Goal: Navigation & Orientation: Understand site structure

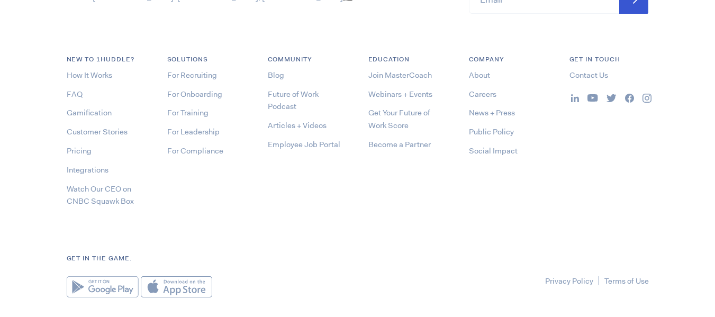
scroll to position [2268, 0]
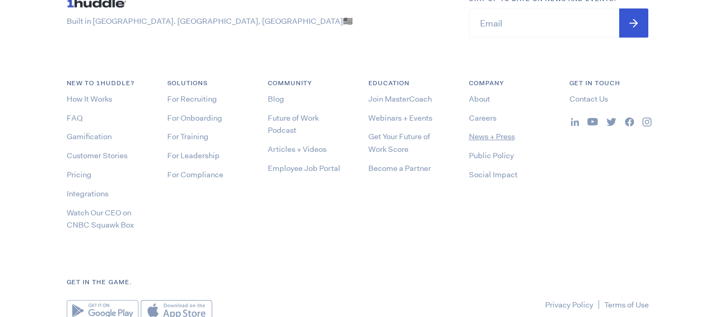
click at [471, 131] on link "News + Press" at bounding box center [492, 136] width 46 height 11
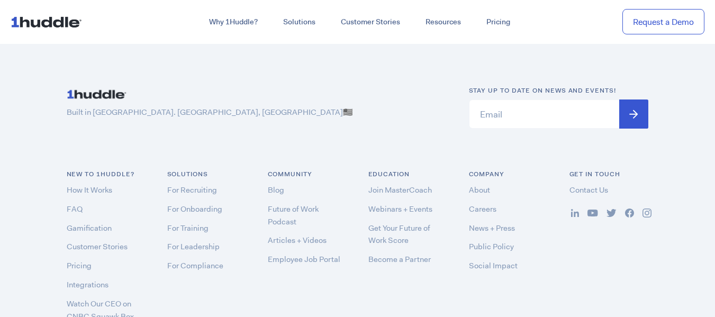
scroll to position [11351, 0]
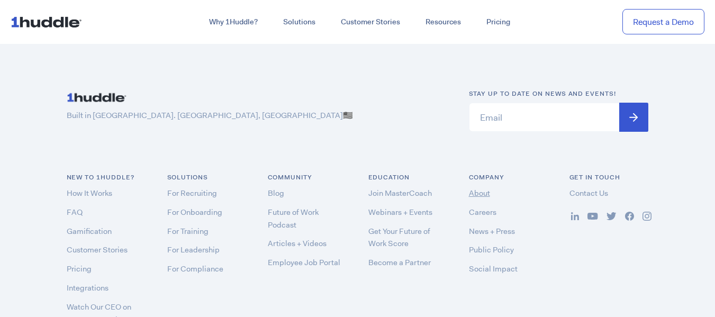
click at [475, 188] on link "About" at bounding box center [479, 193] width 21 height 11
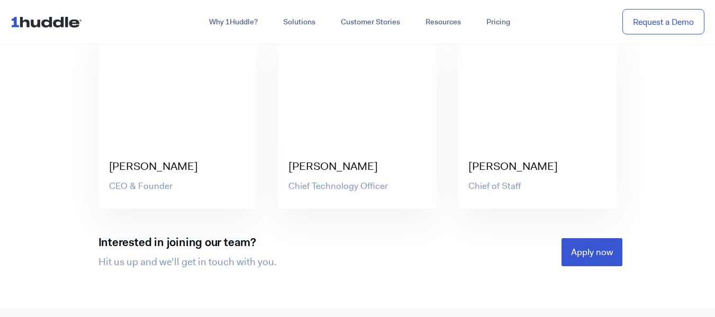
scroll to position [1957, 0]
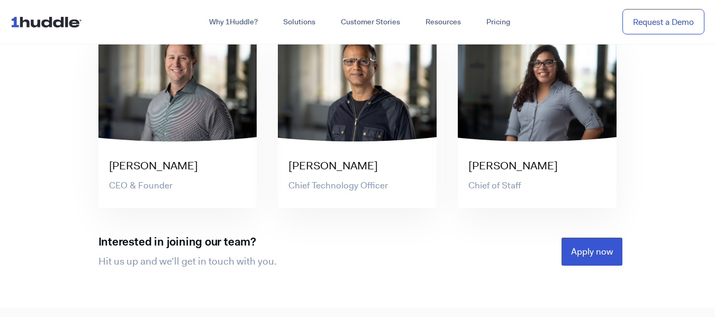
click at [32, 162] on section "The Team Meet our team We’re the people driving 1Huddle’s mission to get your e…" at bounding box center [357, 97] width 715 height 421
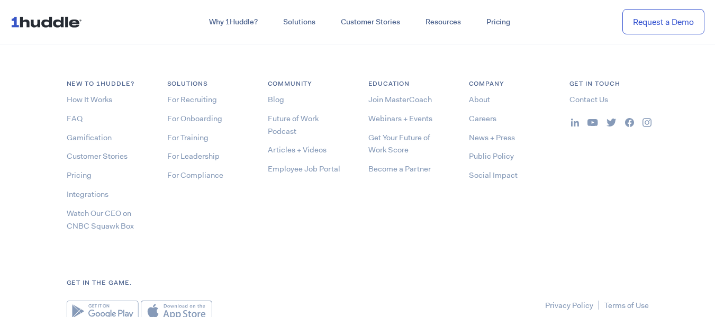
scroll to position [3015, 0]
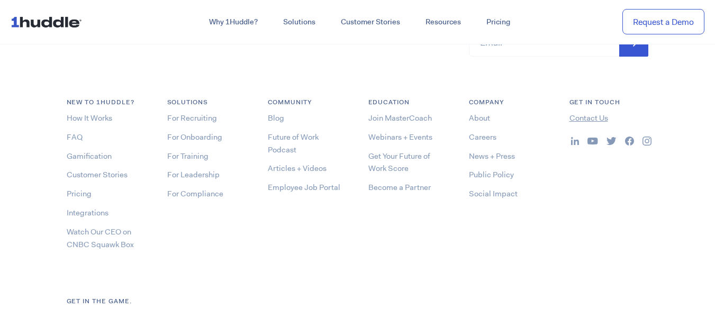
click at [578, 115] on link "Contact Us" at bounding box center [588, 118] width 39 height 11
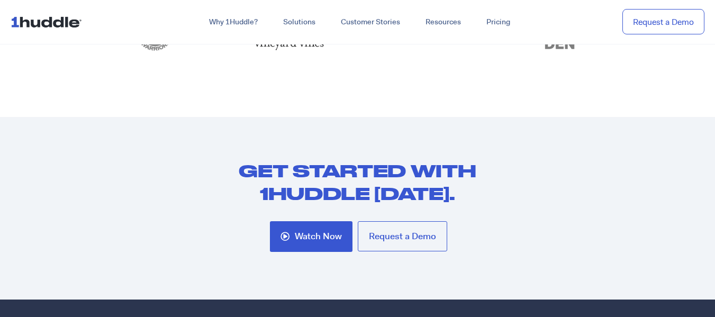
scroll to position [1270, 0]
